Goal: Task Accomplishment & Management: Complete application form

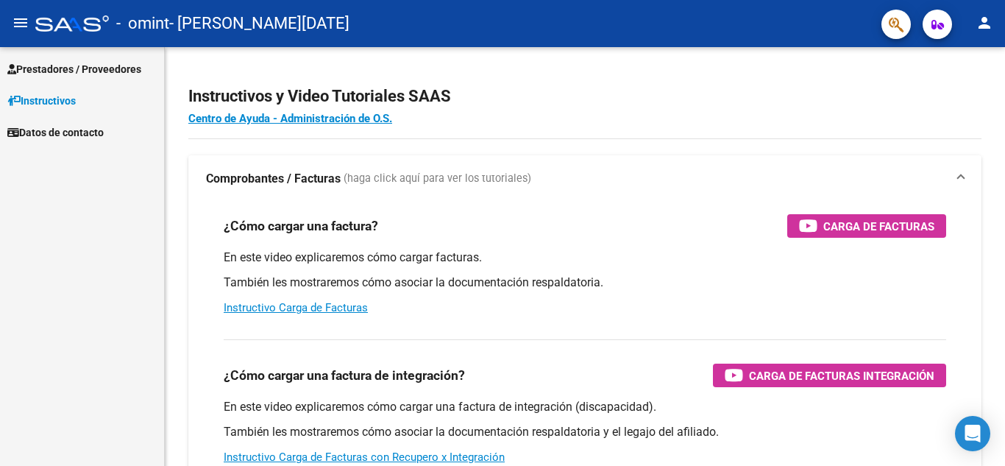
click at [88, 68] on span "Prestadores / Proveedores" at bounding box center [74, 69] width 134 height 16
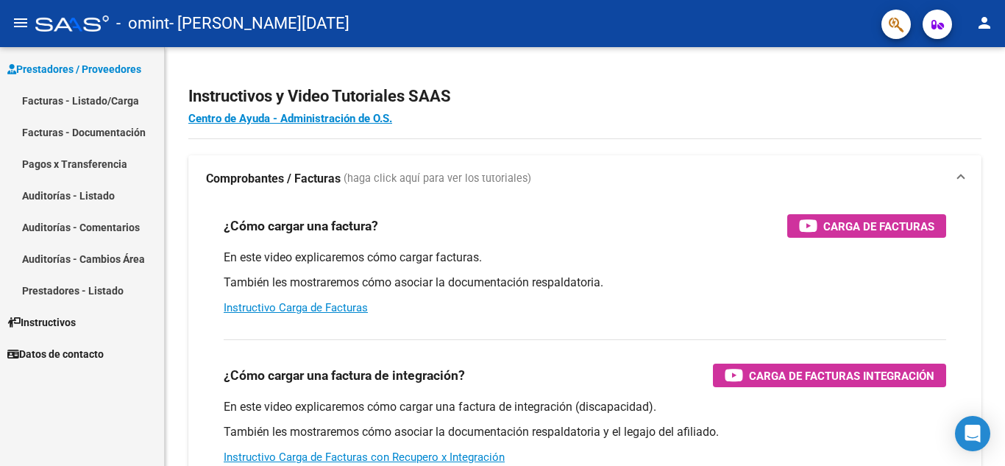
click at [92, 102] on link "Facturas - Listado/Carga" at bounding box center [82, 101] width 164 height 32
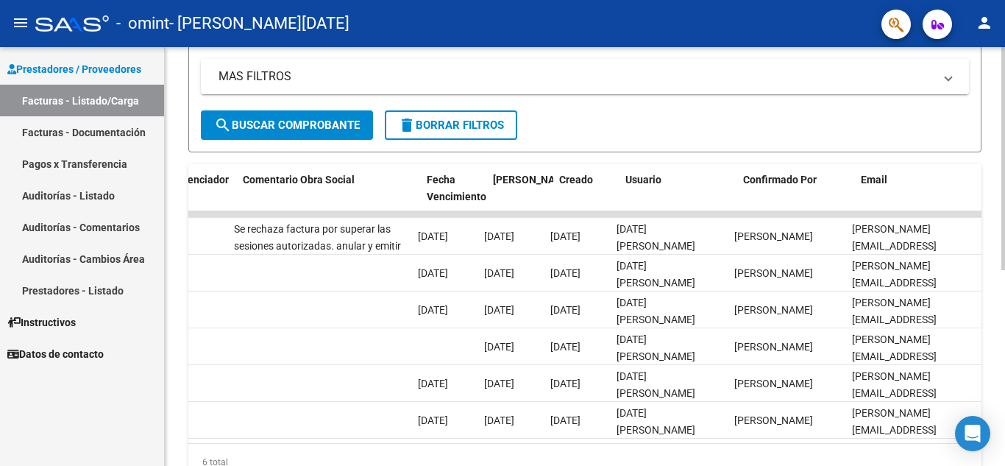
scroll to position [0, 2186]
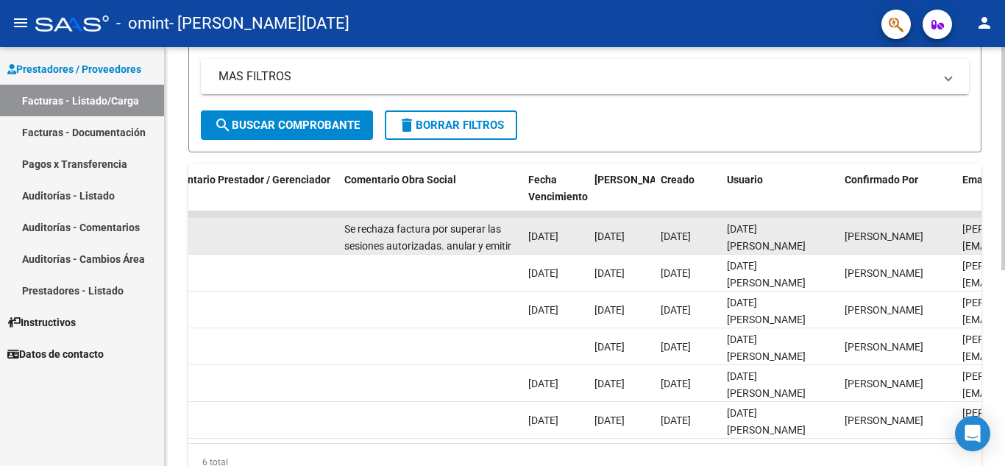
click at [445, 238] on div "Se rechaza factura por superar las sesiones autorizadas. anular y emitir nueva …" at bounding box center [430, 236] width 172 height 31
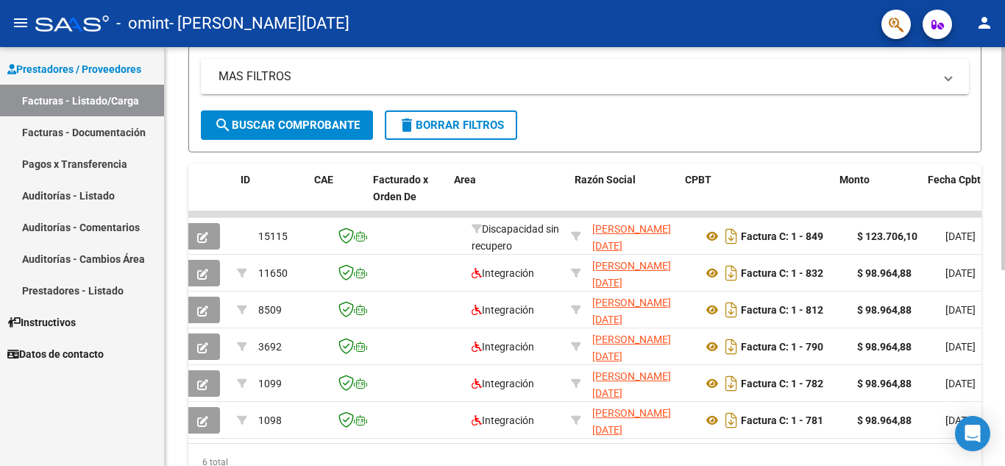
scroll to position [0, 0]
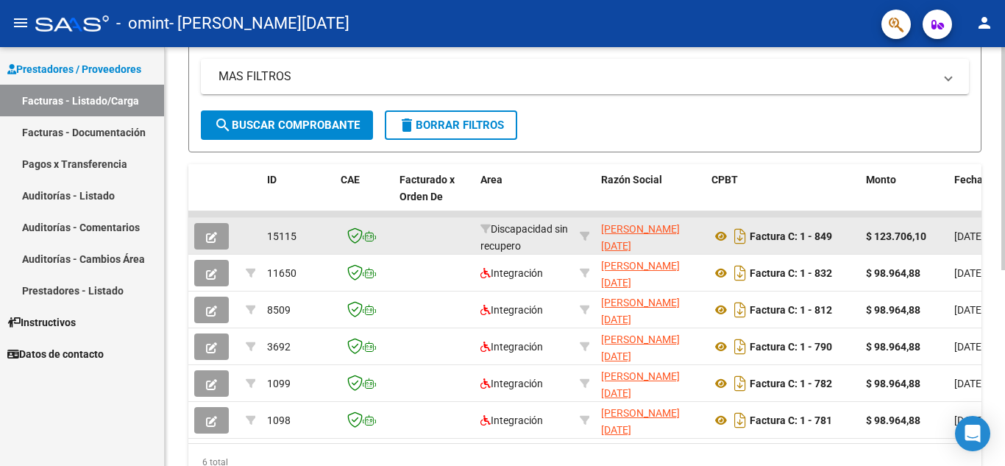
click at [200, 237] on button "button" at bounding box center [211, 236] width 35 height 26
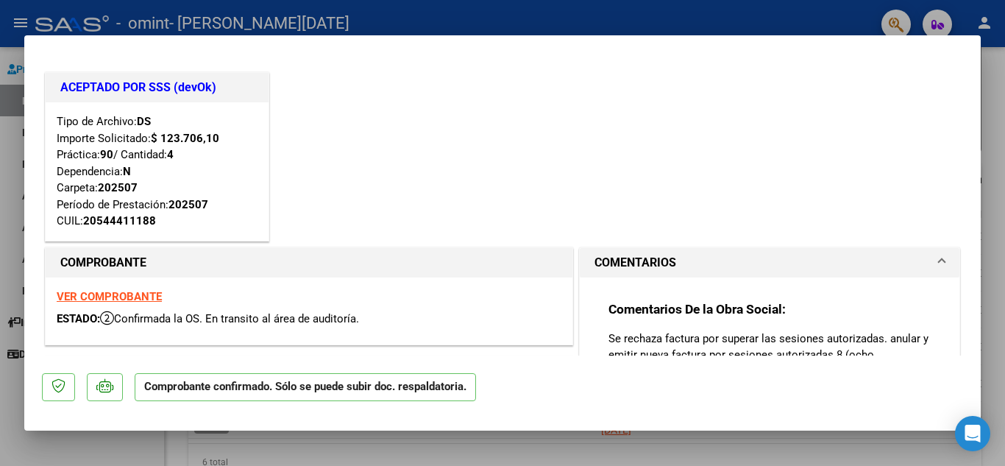
drag, startPoint x: 145, startPoint y: 157, endPoint x: 209, endPoint y: 160, distance: 64.1
click at [209, 160] on div "Tipo de Archivo: DS Importe Solicitado: $ 123.706,10 Práctica: 90 / Cantidad: 4…" at bounding box center [157, 171] width 201 height 116
click at [210, 160] on div "Tipo de Archivo: DS Importe Solicitado: $ 123.706,10 Práctica: 90 / Cantidad: 4…" at bounding box center [157, 171] width 201 height 116
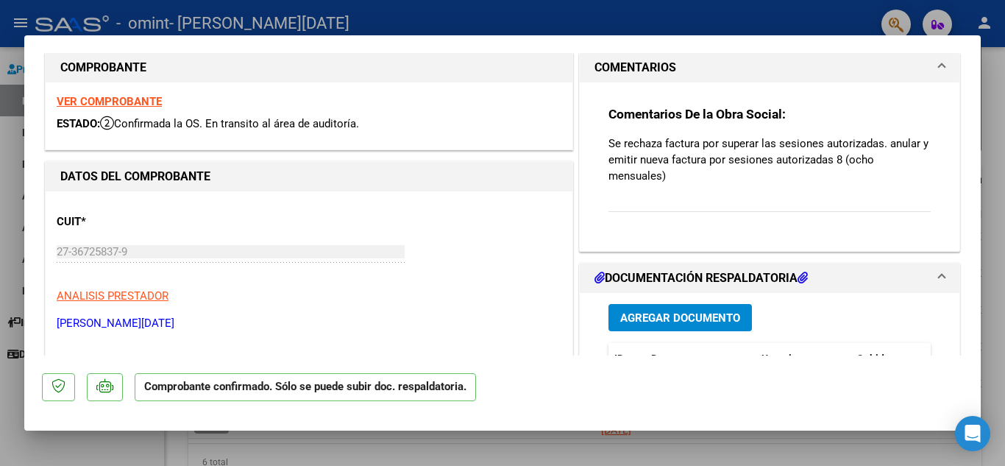
scroll to position [221, 0]
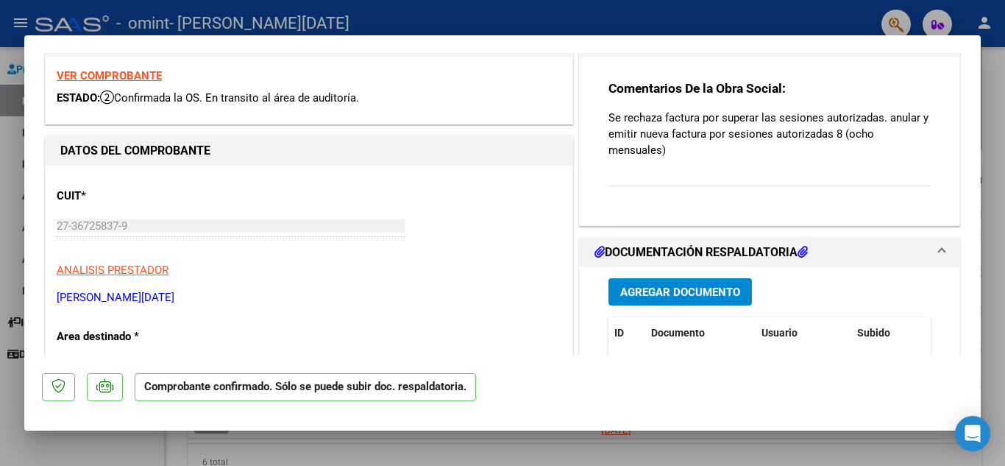
click at [113, 74] on strong "VER COMPROBANTE" at bounding box center [109, 75] width 105 height 13
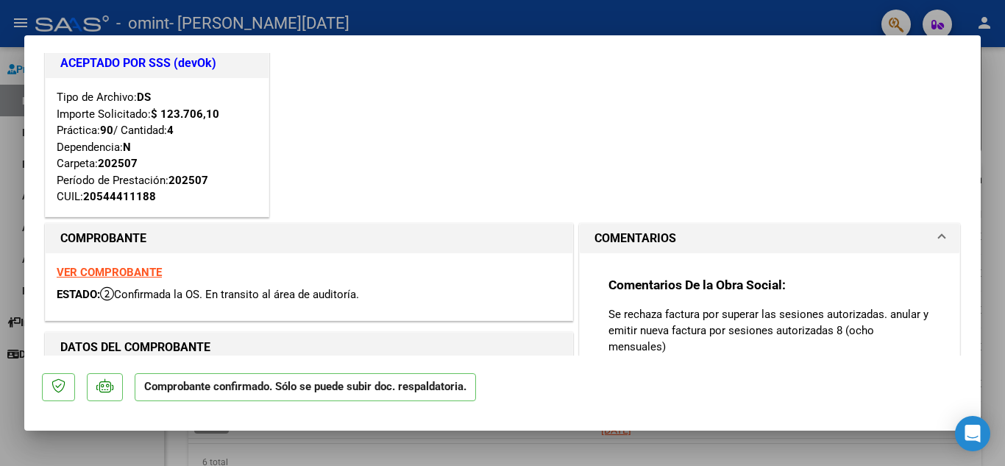
scroll to position [0, 0]
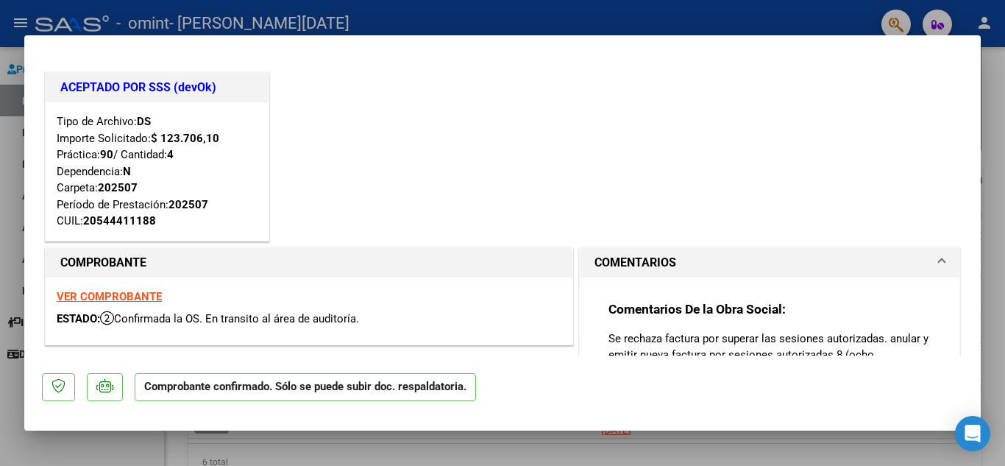
click at [578, 445] on div at bounding box center [502, 233] width 1005 height 466
type input "$ 0,00"
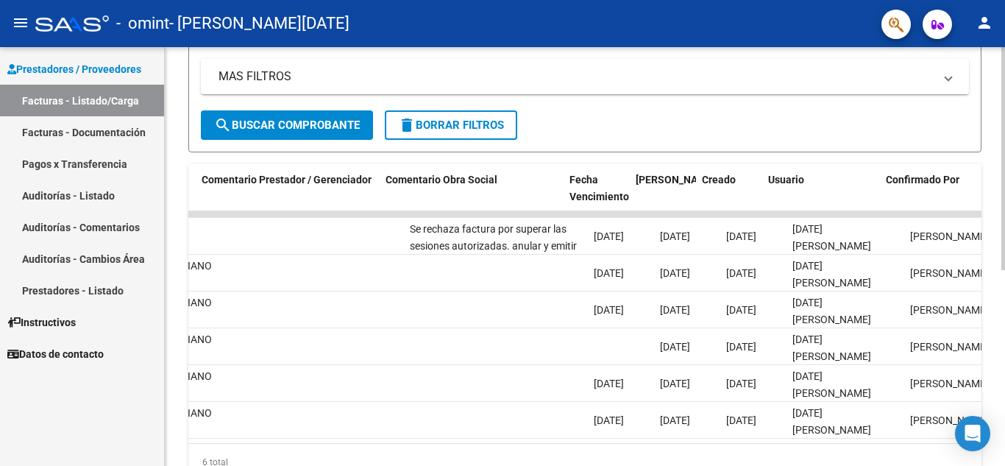
scroll to position [0, 2308]
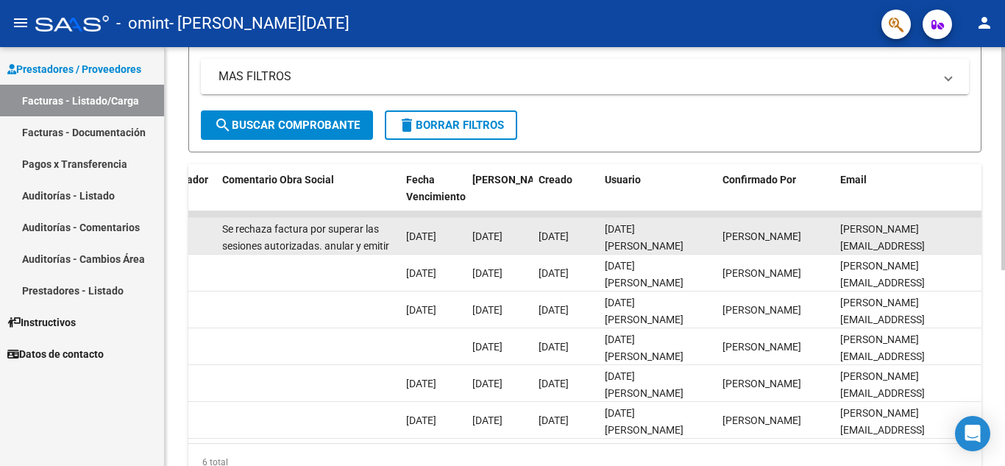
click at [333, 235] on div "Se rechaza factura por superar las sesiones autorizadas. anular y emitir nueva …" at bounding box center [308, 236] width 172 height 31
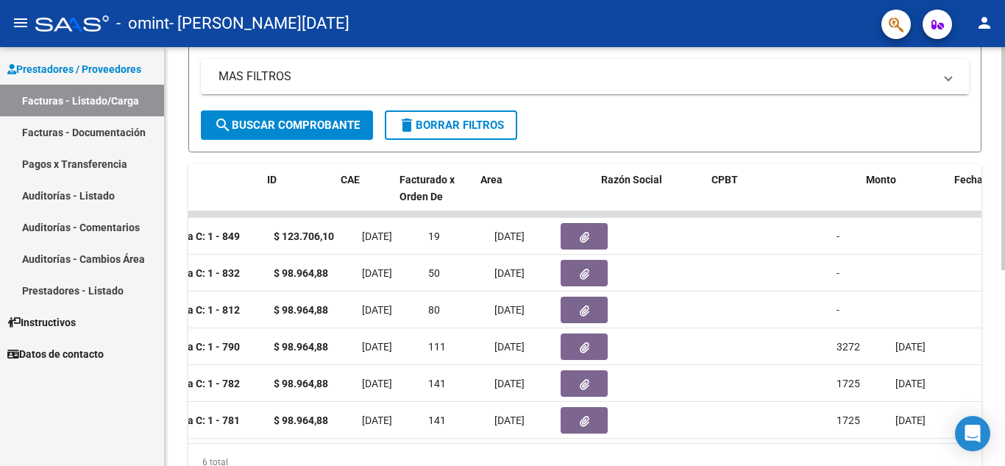
scroll to position [0, 0]
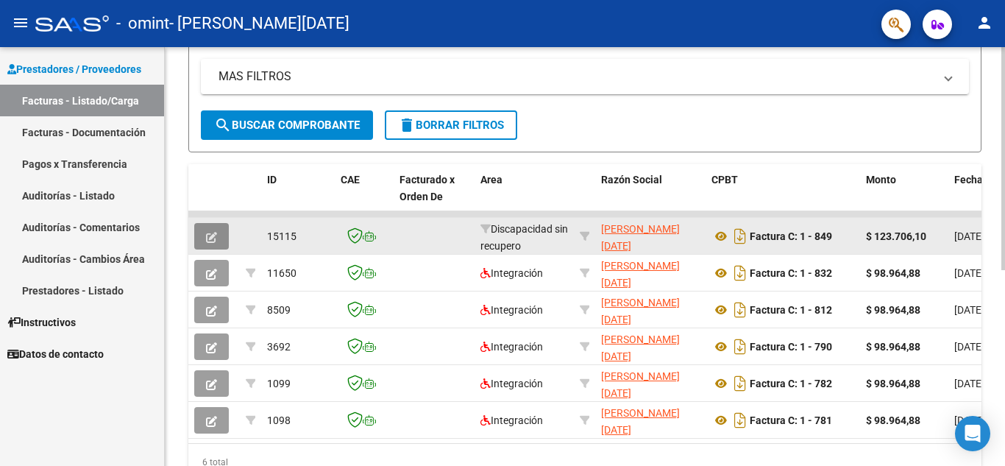
click at [215, 237] on icon "button" at bounding box center [211, 237] width 11 height 11
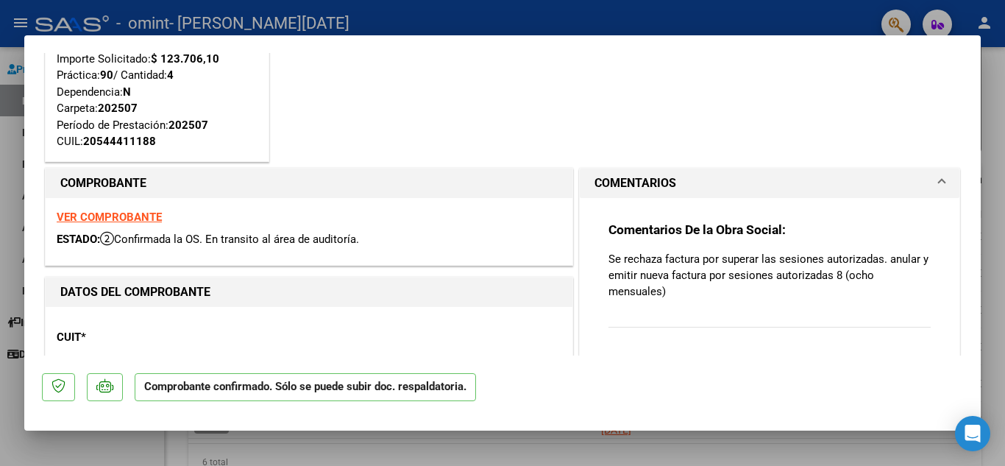
scroll to position [147, 0]
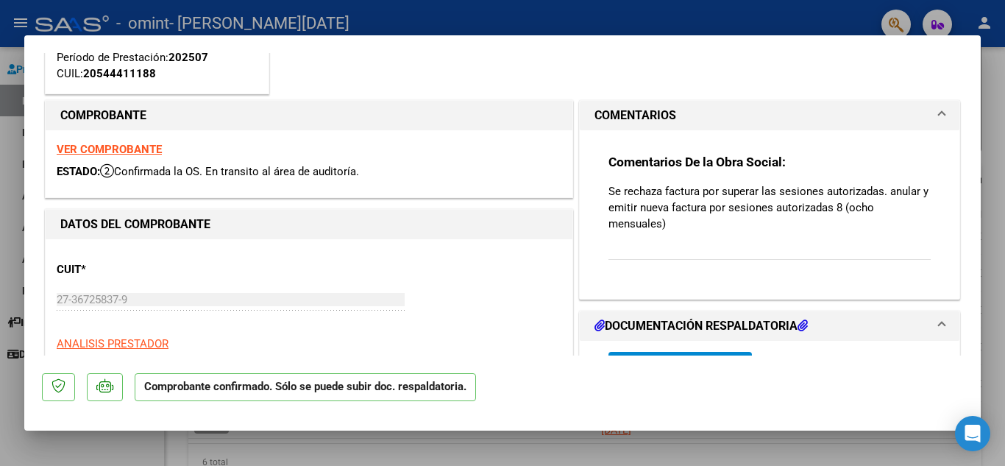
click at [700, 248] on div "Comentarios De la Obra Social: Se rechaza factura por superar las sesiones auto…" at bounding box center [769, 215] width 322 height 122
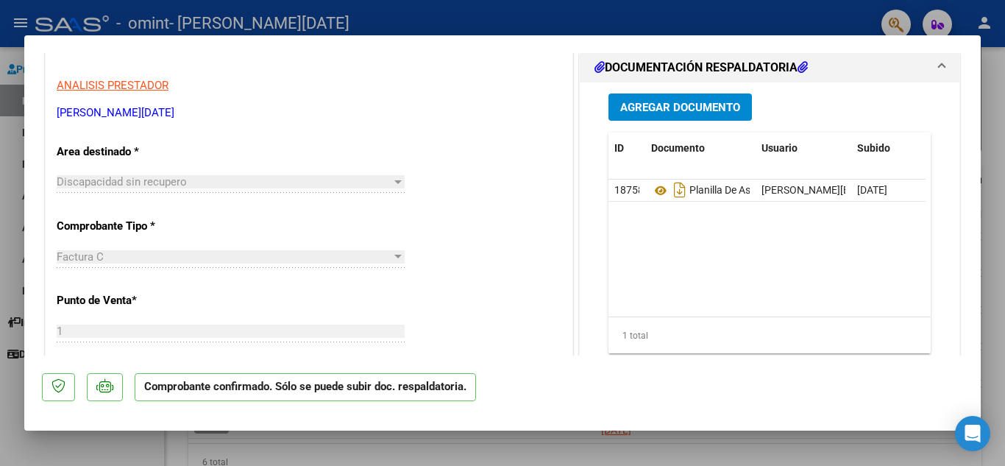
scroll to position [441, 0]
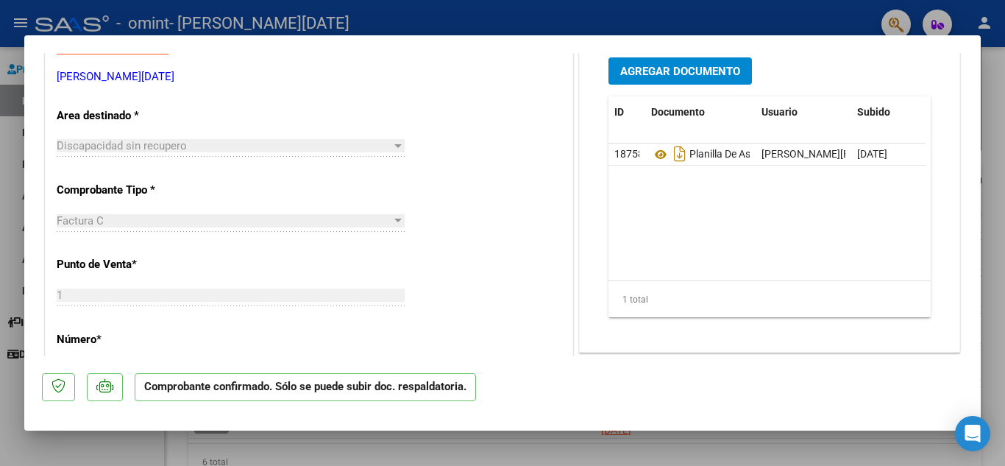
click at [681, 77] on span "Agregar Documento" at bounding box center [680, 71] width 120 height 13
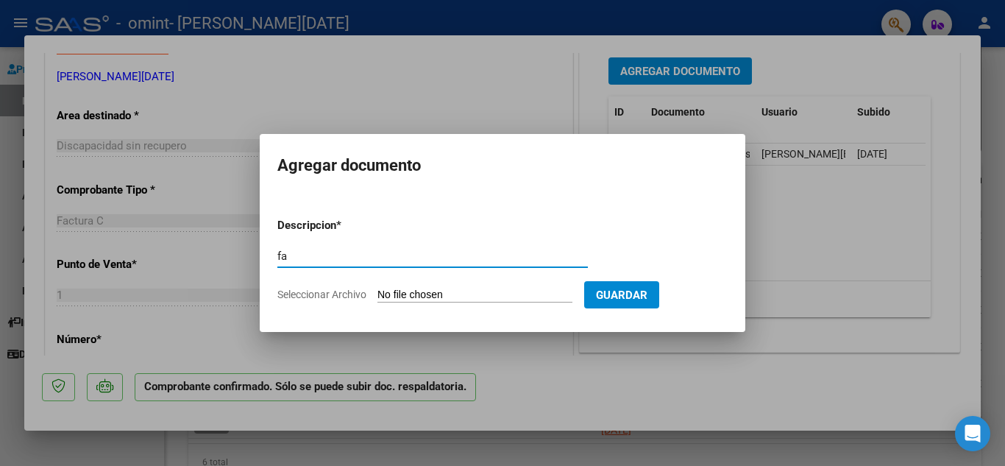
type input "f"
type input "facturacion corregida"
click at [403, 293] on input "Seleccionar Archivo" at bounding box center [474, 295] width 195 height 14
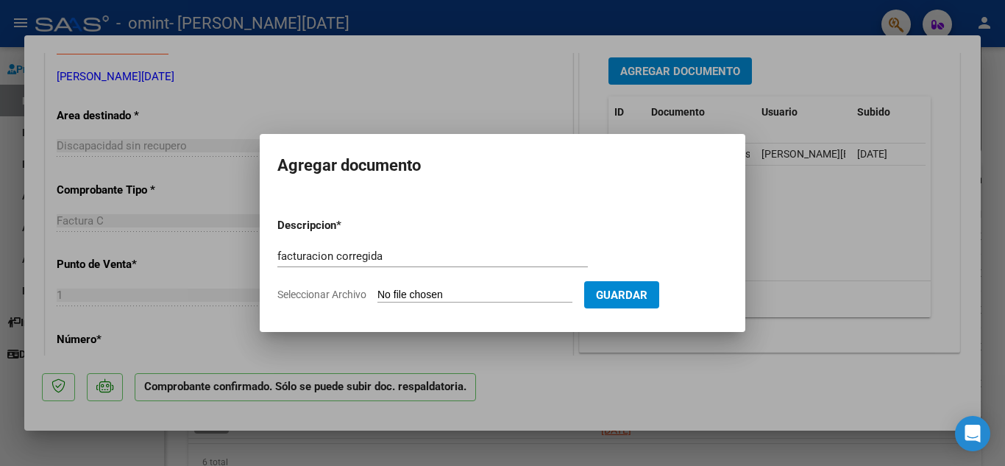
type input "C:\fakepath\27367258379_011_00001_00000859.pdf"
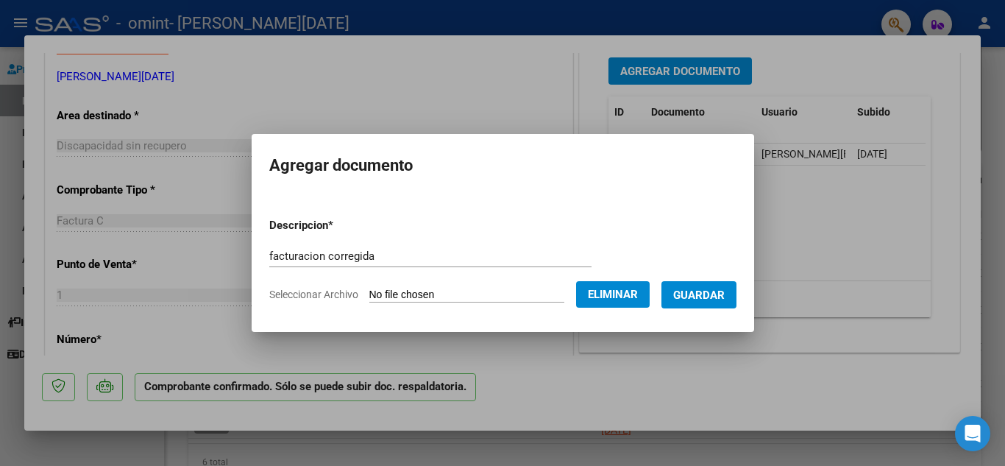
click at [697, 295] on span "Guardar" at bounding box center [698, 294] width 51 height 13
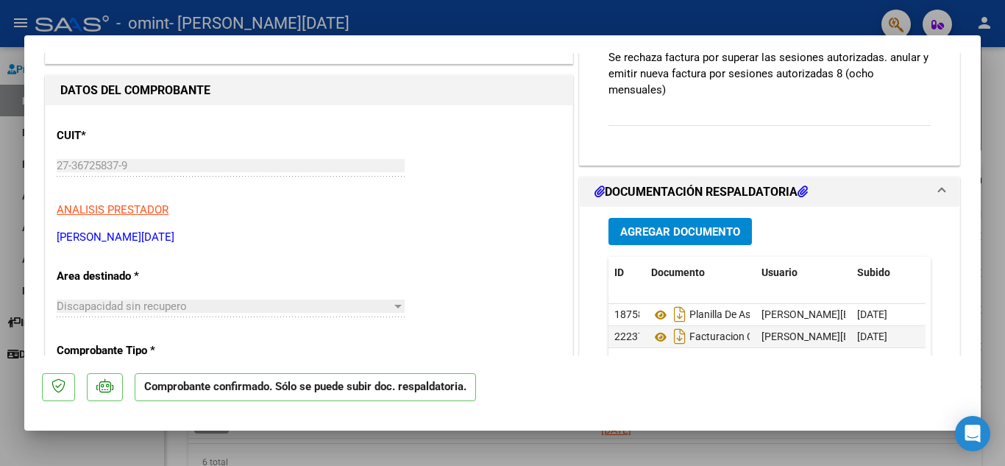
scroll to position [294, 0]
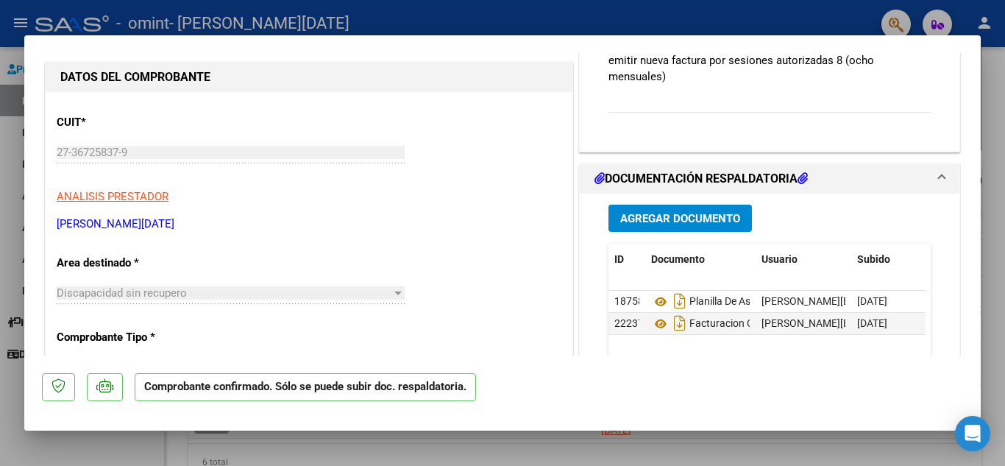
click at [166, 446] on div at bounding box center [502, 233] width 1005 height 466
type input "$ 0,00"
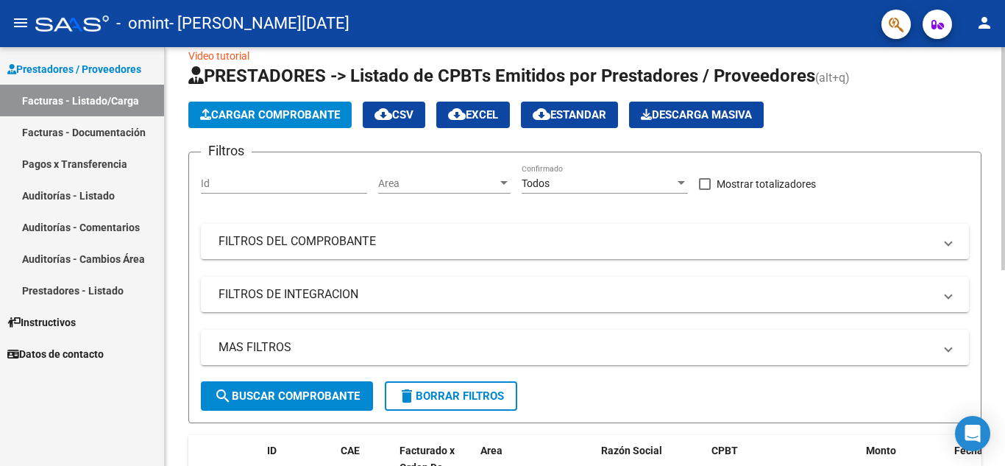
scroll to position [0, 0]
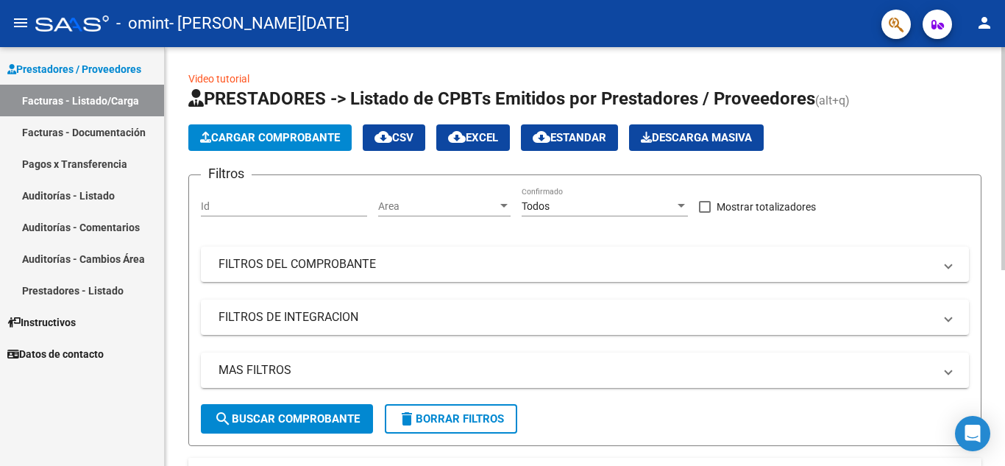
click at [246, 138] on span "Cargar Comprobante" at bounding box center [270, 137] width 140 height 13
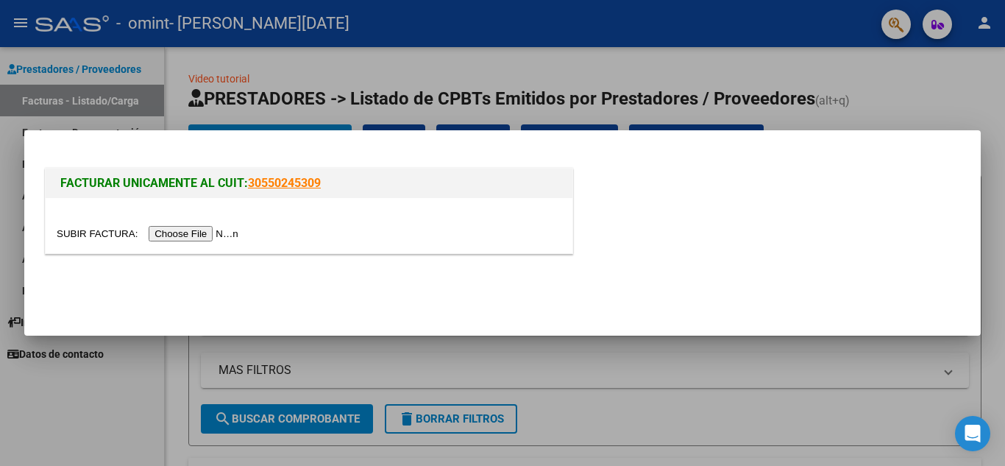
click at [175, 232] on input "file" at bounding box center [150, 233] width 186 height 15
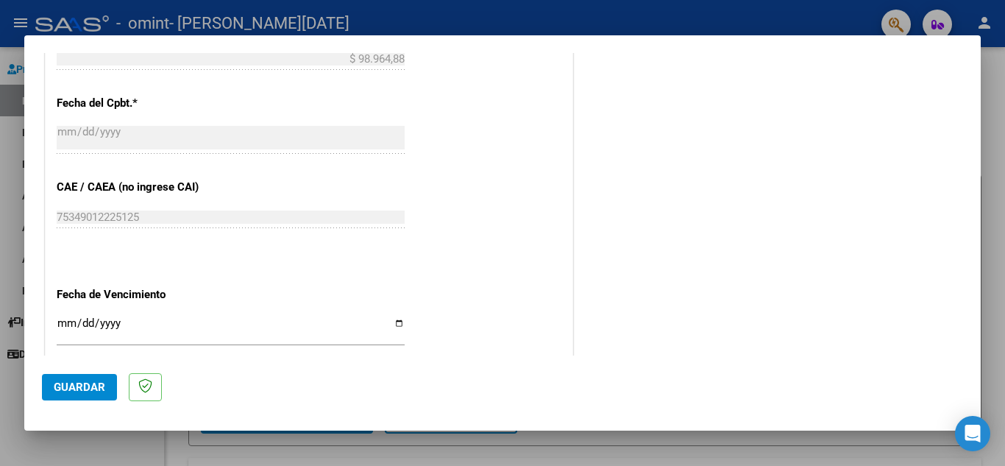
scroll to position [735, 0]
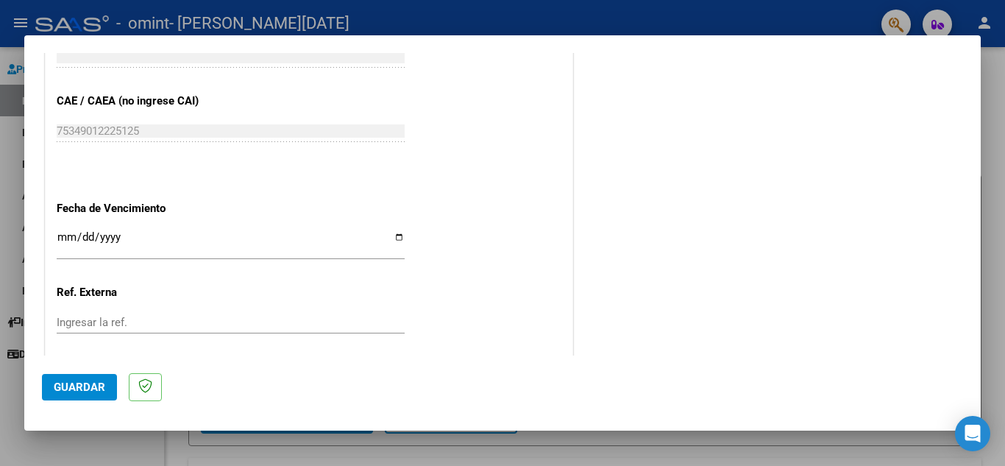
click at [92, 229] on div "Ingresar la fecha" at bounding box center [231, 244] width 348 height 32
click at [395, 235] on input "Ingresar la fecha" at bounding box center [231, 243] width 348 height 24
type input "[DATE]"
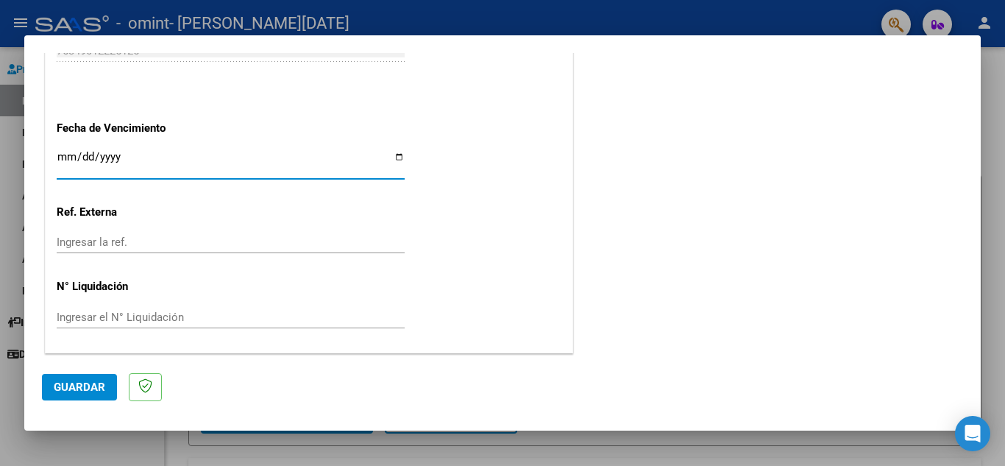
scroll to position [816, 0]
click at [102, 387] on span "Guardar" at bounding box center [79, 386] width 51 height 13
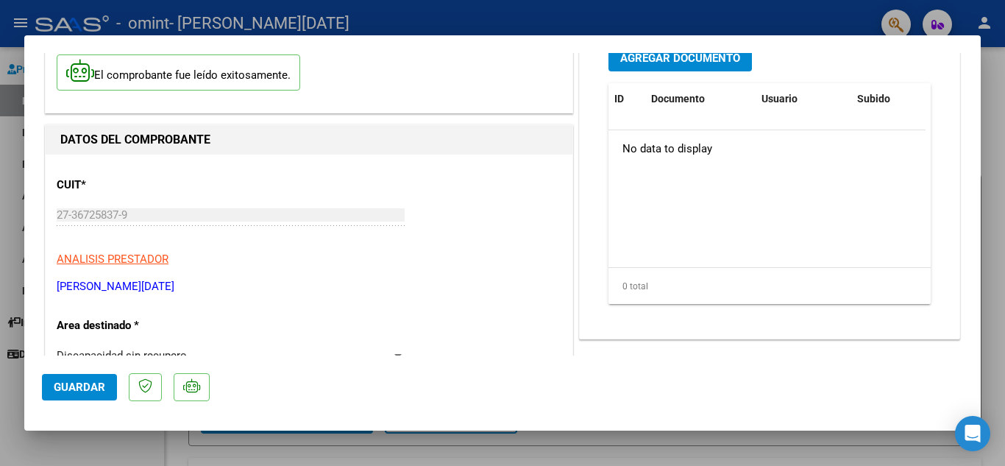
scroll to position [137, 0]
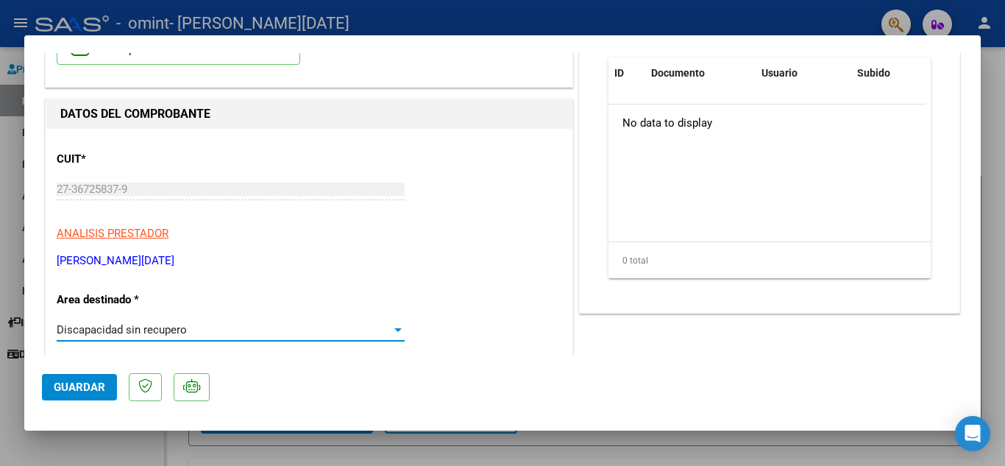
click at [213, 331] on div "Discapacidad sin recupero" at bounding box center [224, 329] width 335 height 13
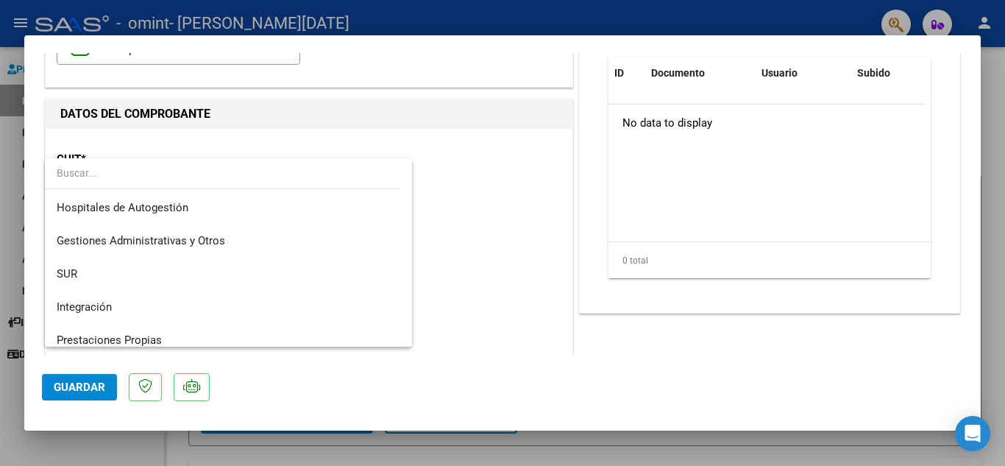
scroll to position [110, 0]
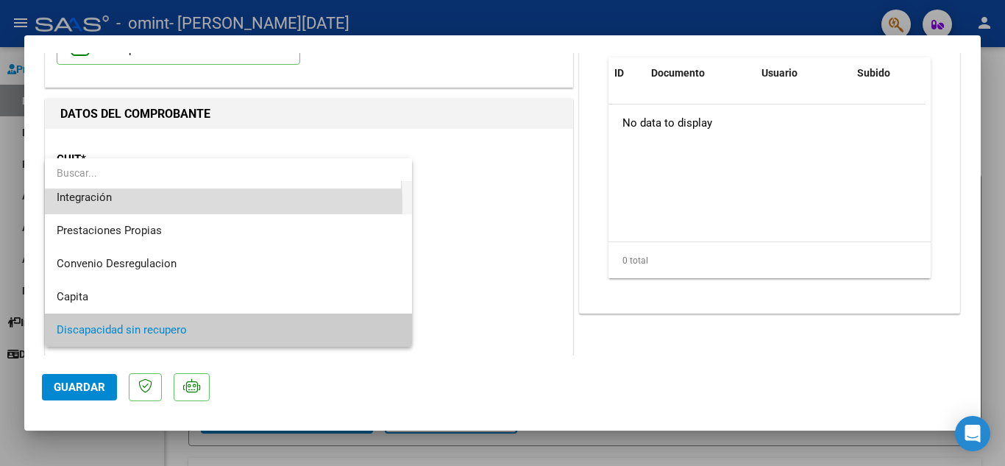
click at [77, 205] on span "Integración" at bounding box center [228, 197] width 343 height 33
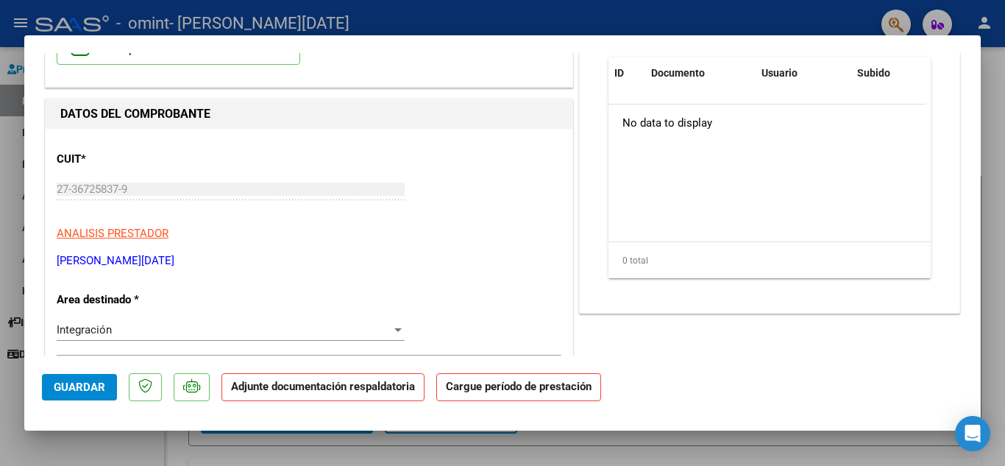
click at [538, 385] on strong "Cargue período de prestación" at bounding box center [518, 387] width 165 height 29
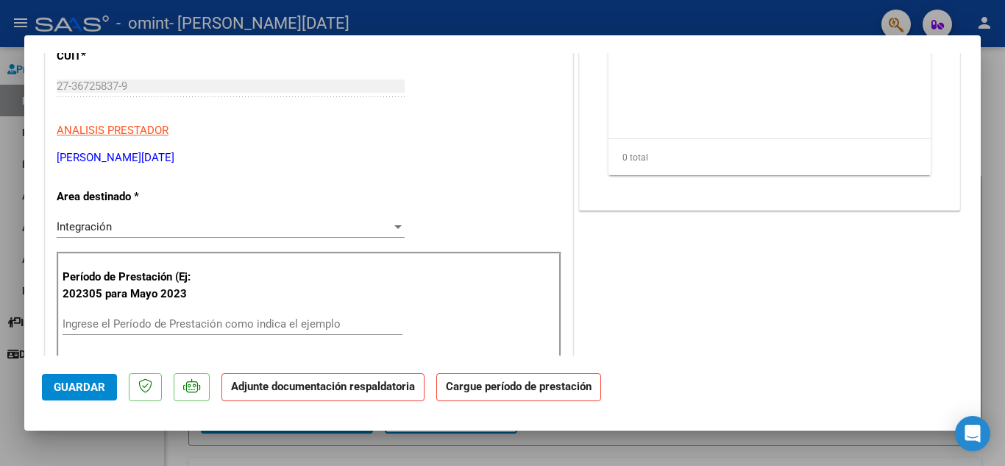
scroll to position [294, 0]
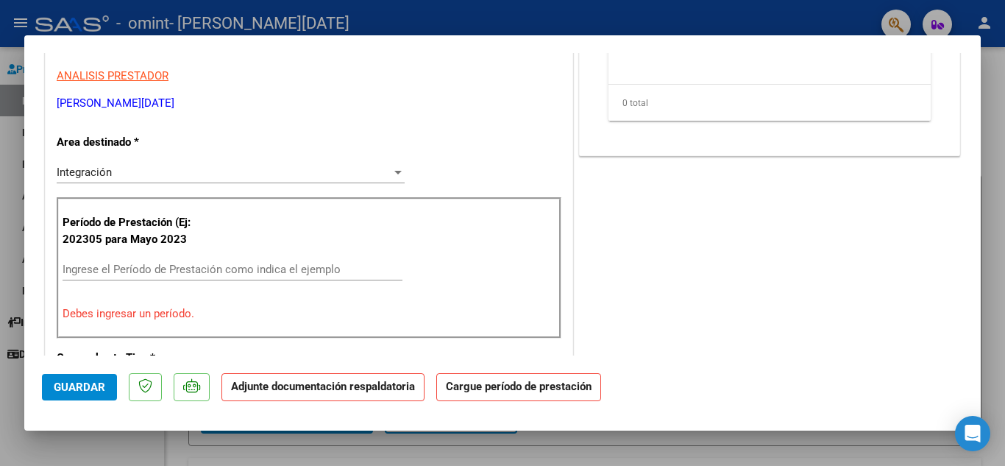
click at [118, 271] on input "Ingrese el Período de Prestación como indica el ejemplo" at bounding box center [233, 269] width 340 height 13
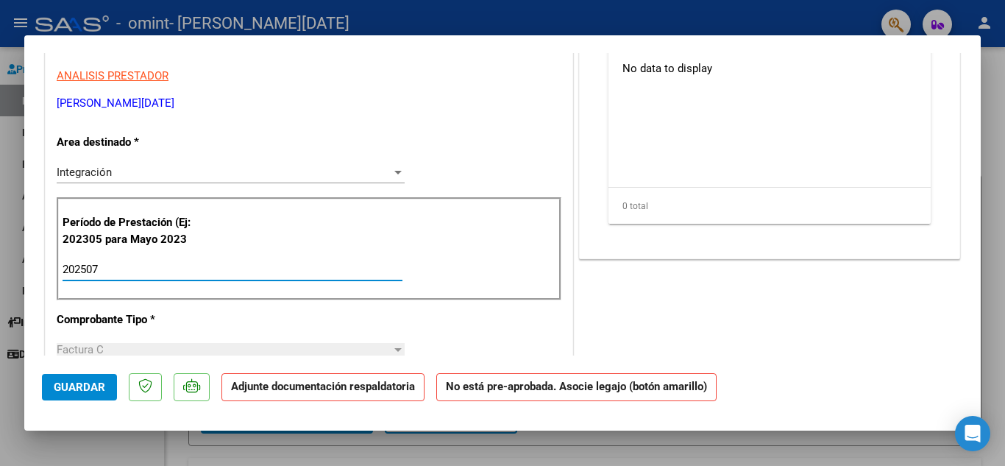
scroll to position [368, 0]
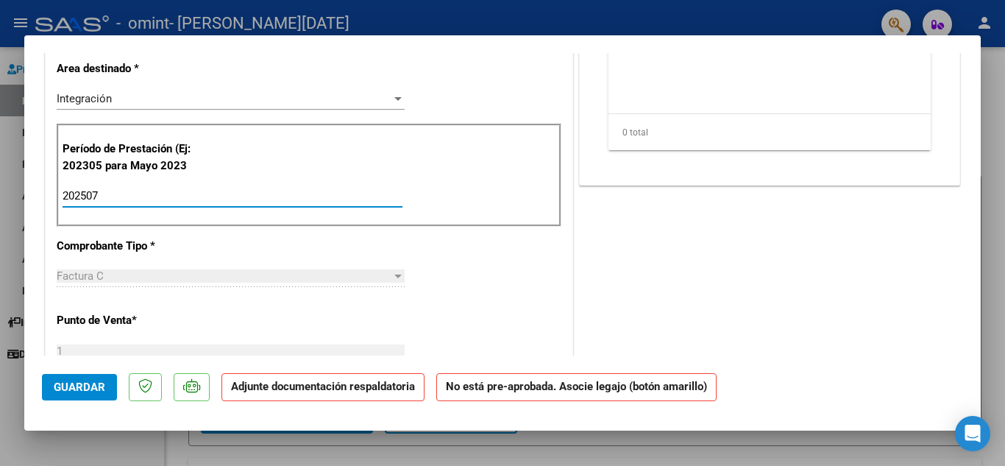
type input "202507"
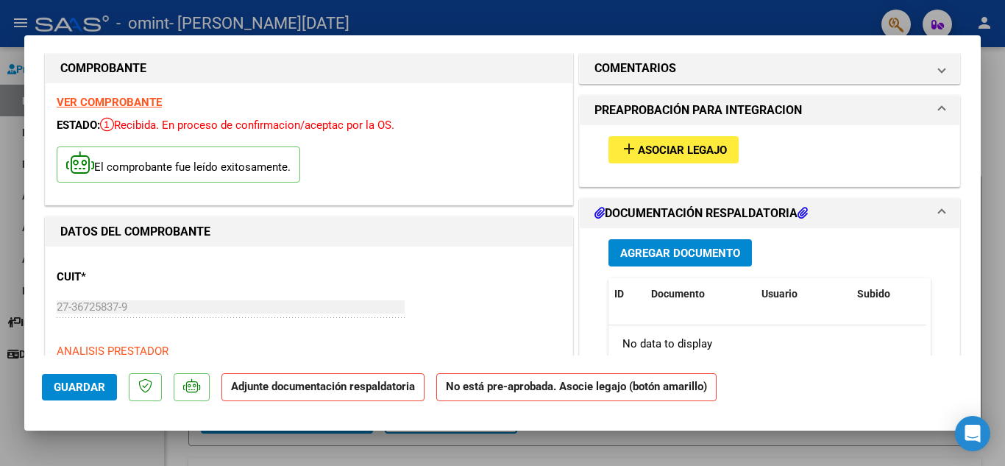
scroll to position [0, 0]
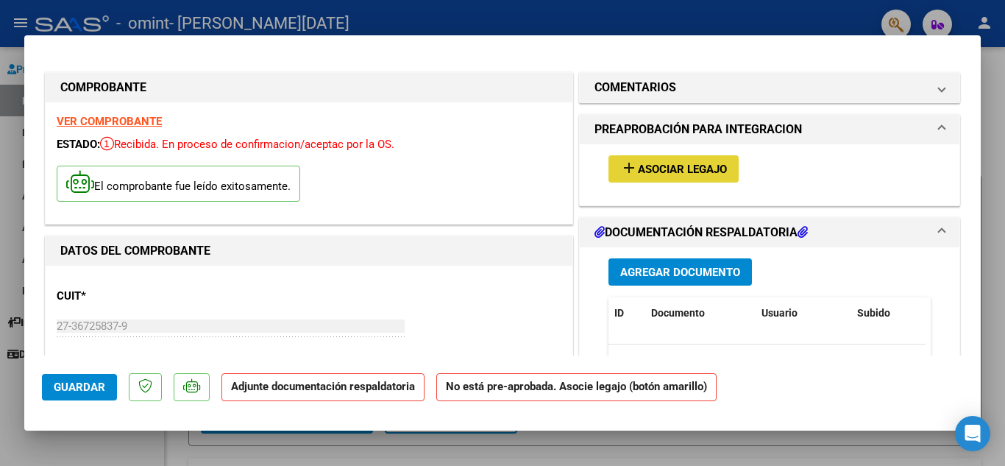
click at [649, 173] on span "Asociar Legajo" at bounding box center [682, 169] width 89 height 13
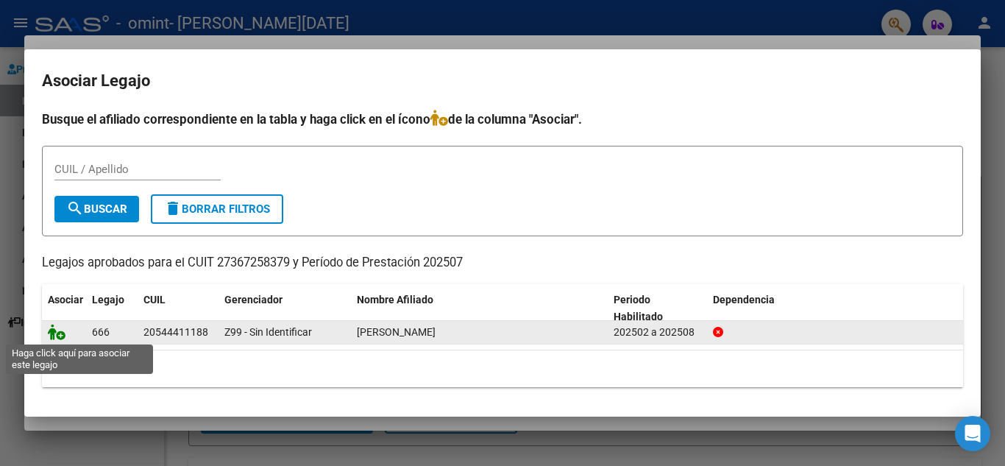
click at [63, 334] on icon at bounding box center [57, 332] width 18 height 16
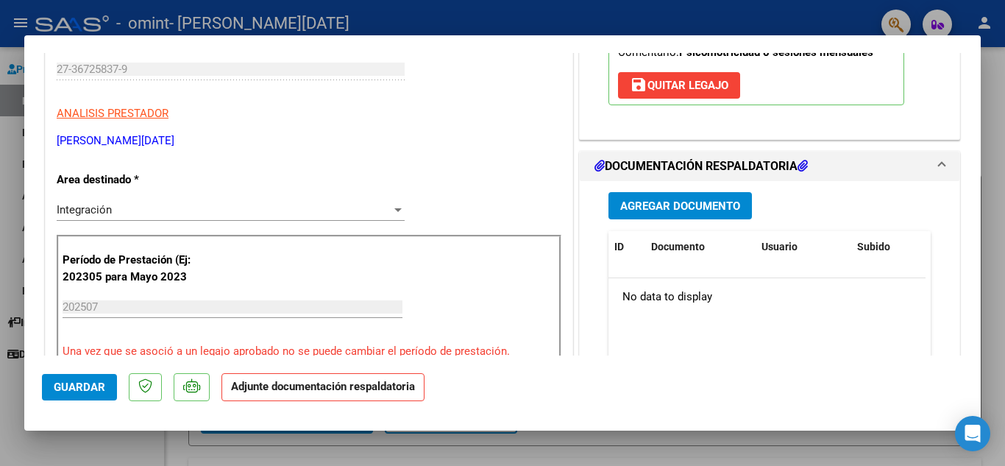
scroll to position [294, 0]
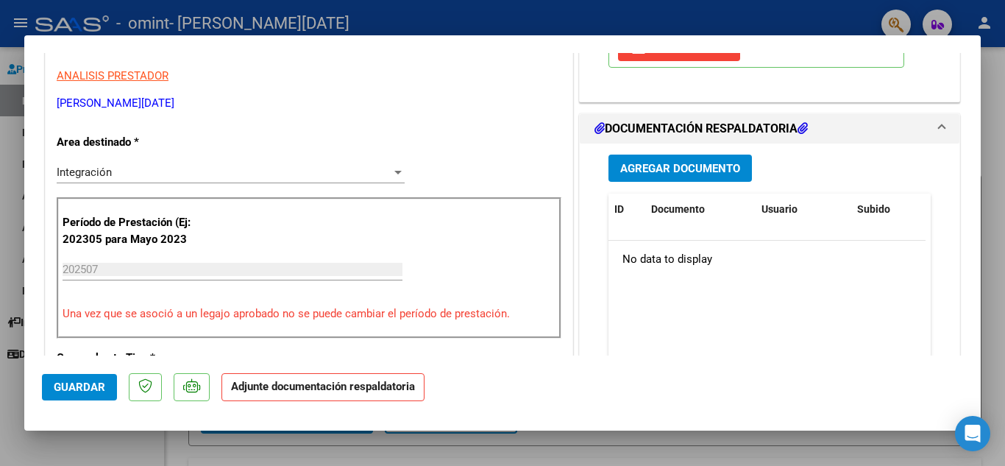
click at [698, 171] on span "Agregar Documento" at bounding box center [680, 168] width 120 height 13
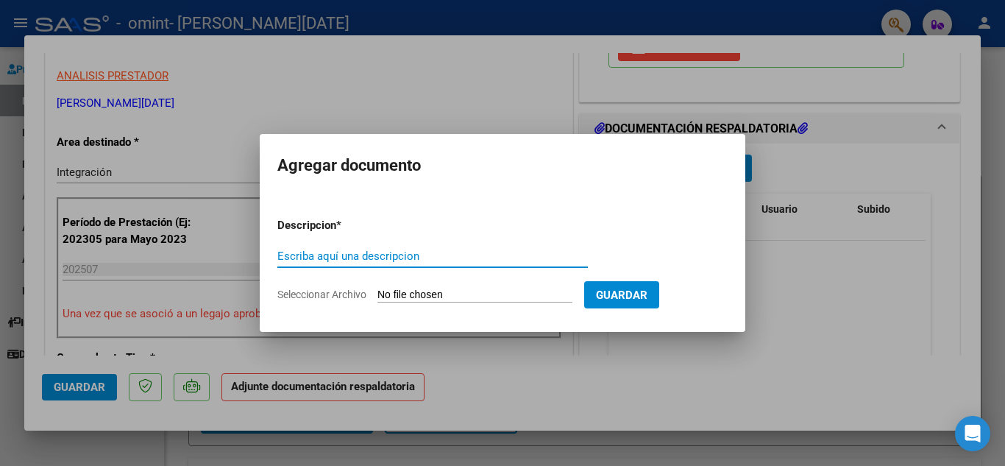
click at [311, 252] on input "Escriba aquí una descripcion" at bounding box center [432, 255] width 310 height 13
type input "planilla de asistencia julio"
click at [425, 293] on input "Seleccionar Archivo" at bounding box center [474, 295] width 195 height 14
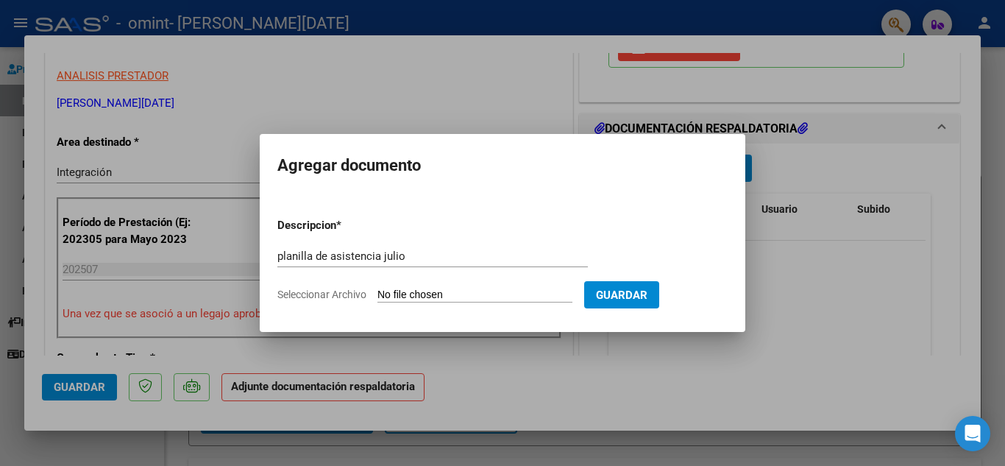
type input "C:\fakepath\PLANILLA [PERSON_NAME] [MEDICAL_DATA] JULIO.pdf"
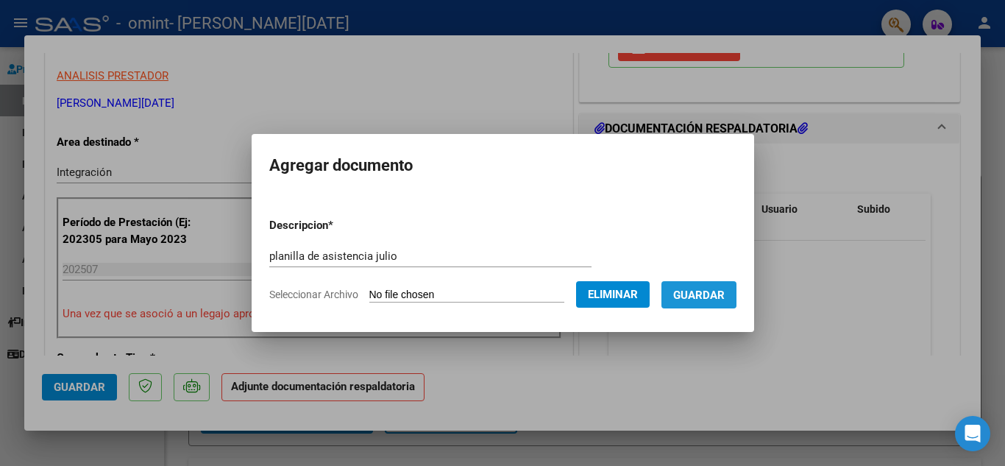
drag, startPoint x: 713, startPoint y: 296, endPoint x: 685, endPoint y: 291, distance: 28.3
click at [713, 295] on span "Guardar" at bounding box center [698, 294] width 51 height 13
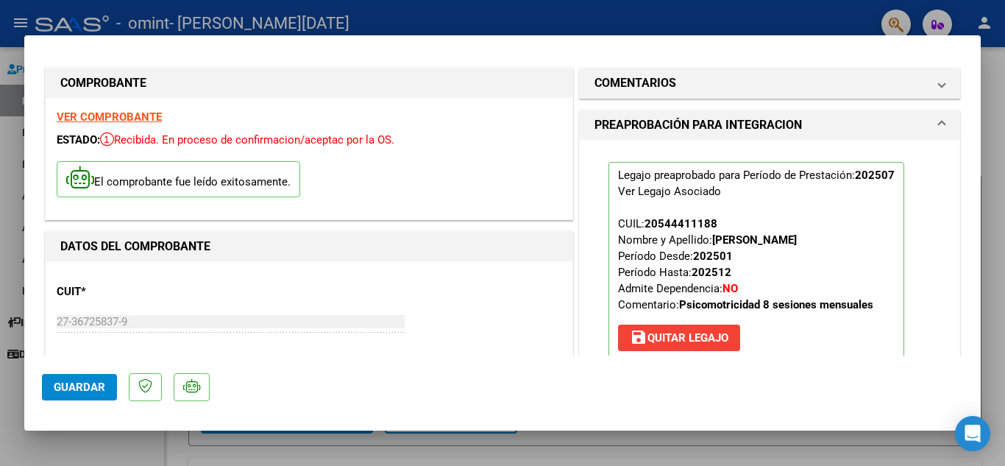
scroll to position [0, 0]
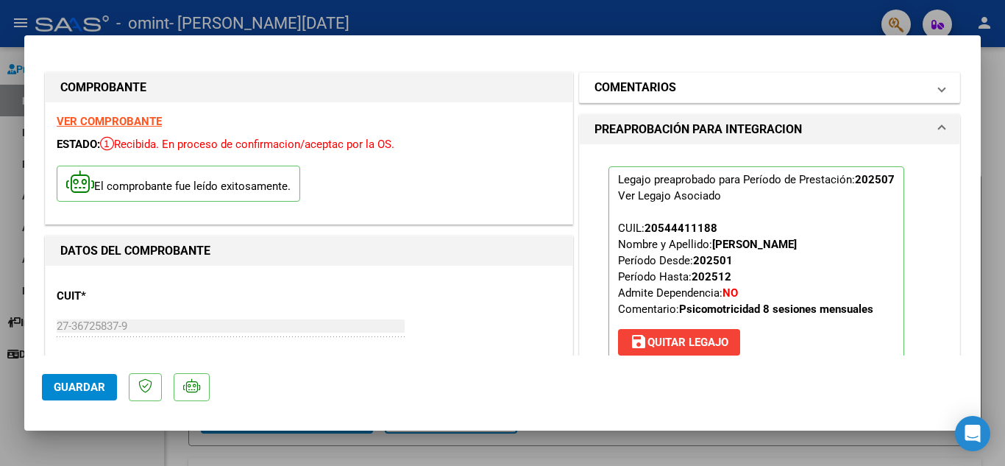
click at [721, 80] on mat-panel-title "COMENTARIOS" at bounding box center [760, 88] width 332 height 18
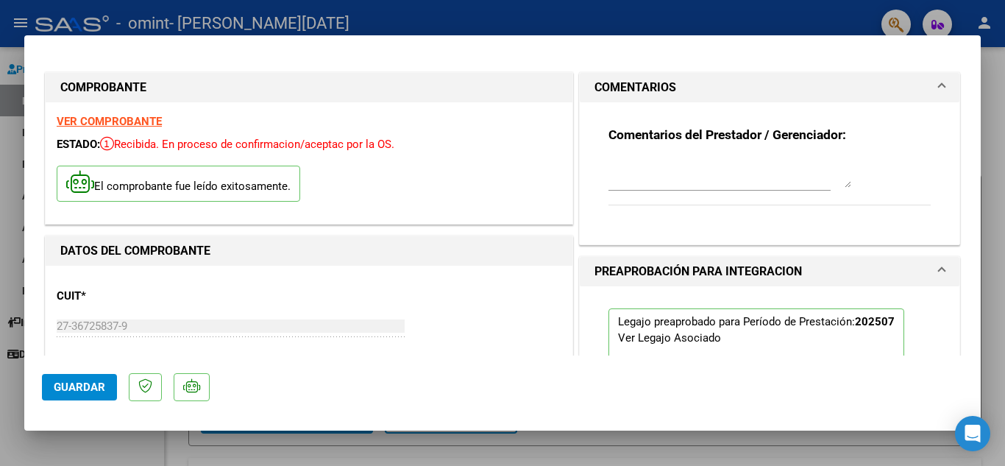
click at [649, 182] on textarea at bounding box center [729, 172] width 243 height 29
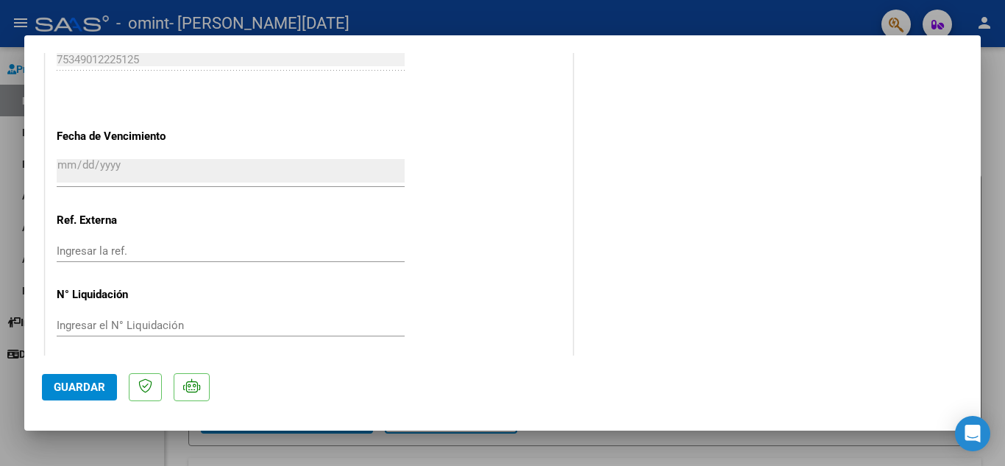
scroll to position [1014, 0]
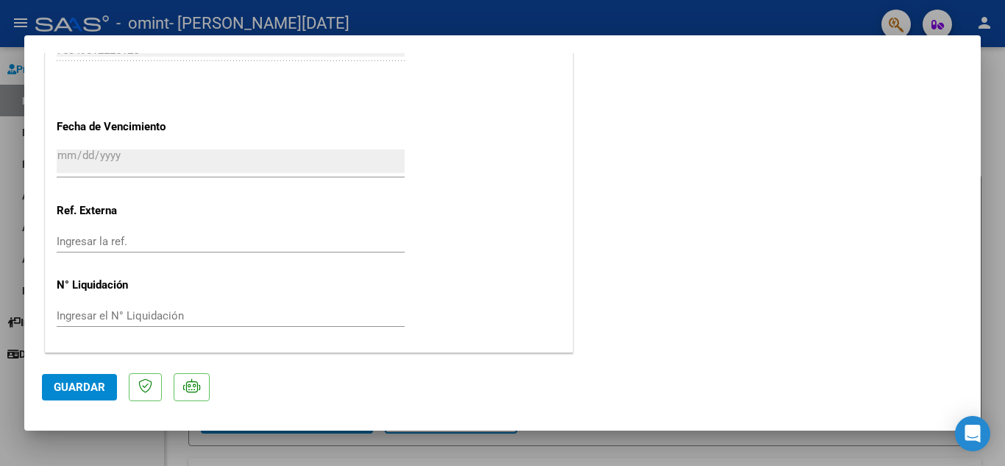
type textarea "cargo nuevamente facturacion correspondiente al mes de julio corregido con la n…"
click at [65, 386] on span "Guardar" at bounding box center [79, 386] width 51 height 13
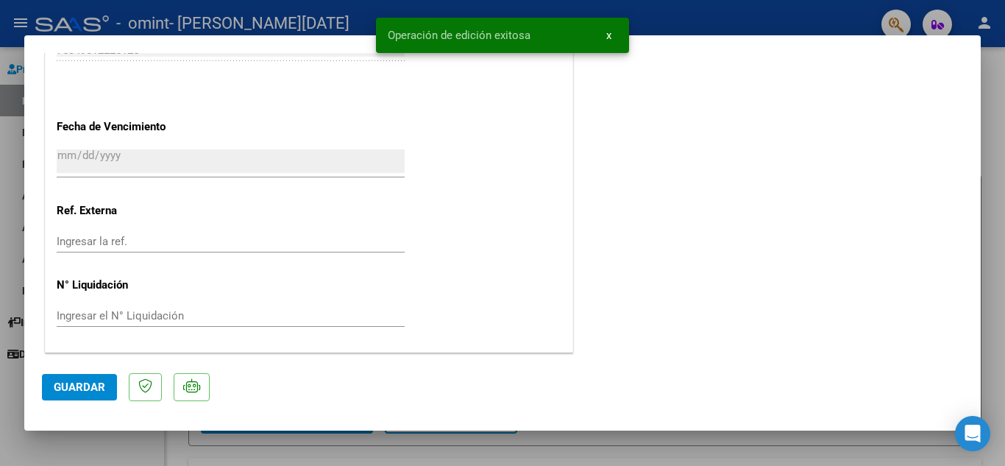
click at [636, 442] on div at bounding box center [502, 233] width 1005 height 466
type input "$ 0,00"
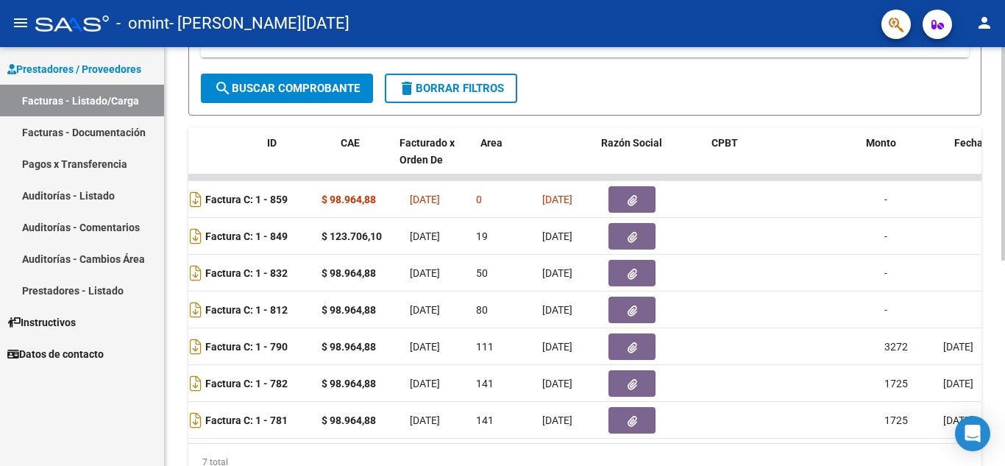
scroll to position [0, 0]
